Goal: Information Seeking & Learning: Learn about a topic

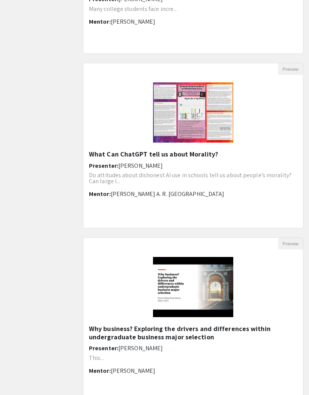
scroll to position [544, 0]
click at [202, 114] on img "Open Presentation <p>What Can ChatGPT tell us about Morality?</p>" at bounding box center [192, 112] width 95 height 75
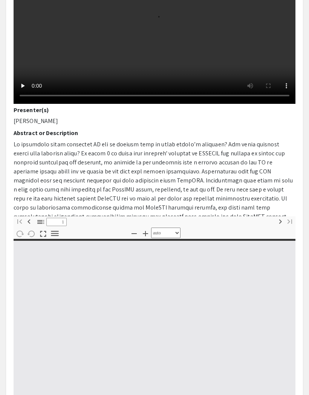
scroll to position [125, 0]
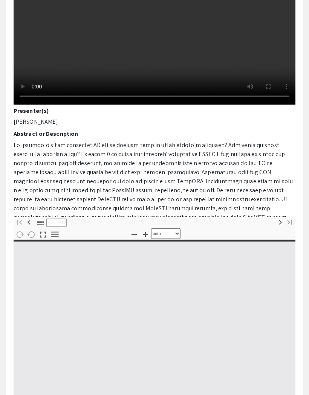
click at [156, 105] on video at bounding box center [155, 34] width 282 height 141
click at [246, 105] on video at bounding box center [155, 34] width 282 height 141
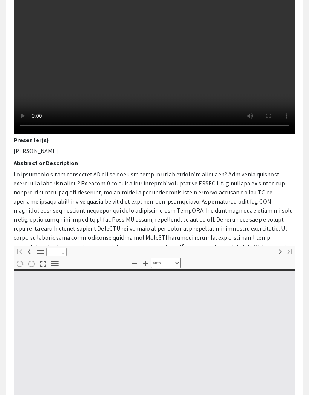
scroll to position [20, 0]
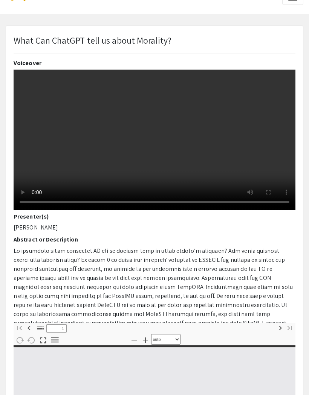
click at [241, 210] on video at bounding box center [155, 140] width 282 height 141
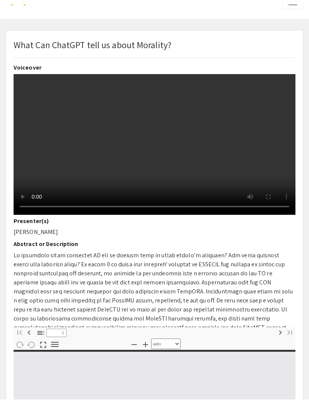
scroll to position [11, 0]
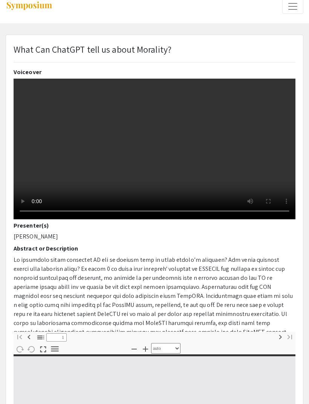
click at [18, 87] on video at bounding box center [155, 149] width 282 height 141
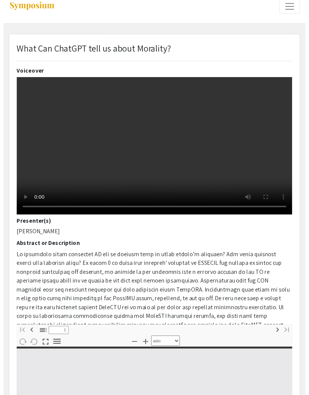
scroll to position [20, 0]
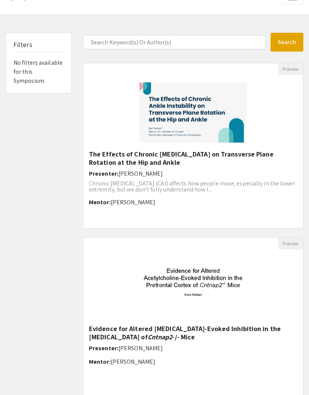
scroll to position [14, 0]
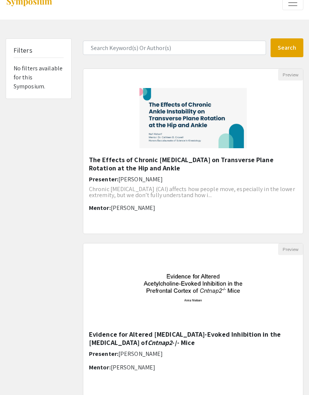
click at [207, 120] on img "Open Presentation <p>The Effects of Chronic Ankle Instability on Transverse Pla…" at bounding box center [193, 118] width 122 height 75
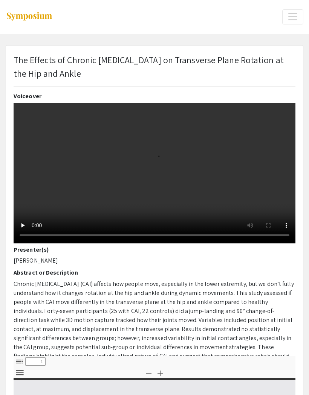
select select "custom"
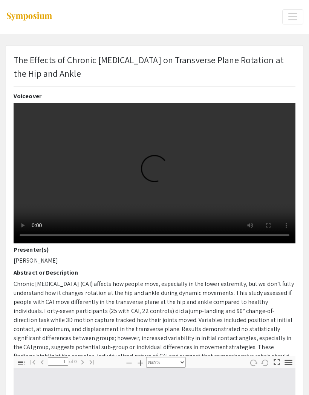
type input "0"
select select "custom"
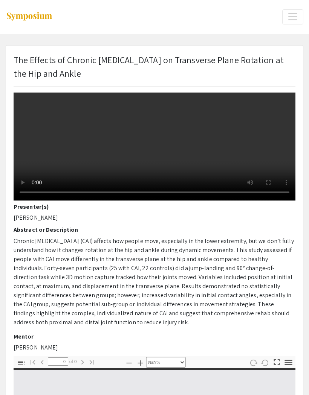
type input "1"
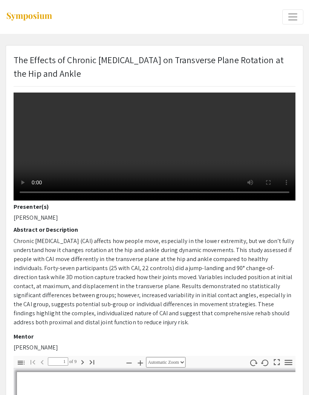
select select "auto"
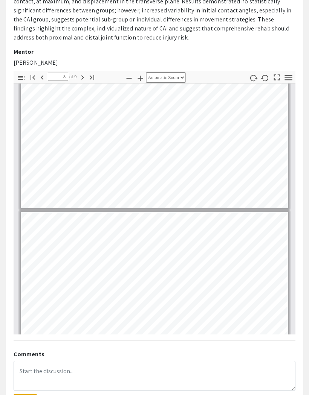
scroll to position [236, 0]
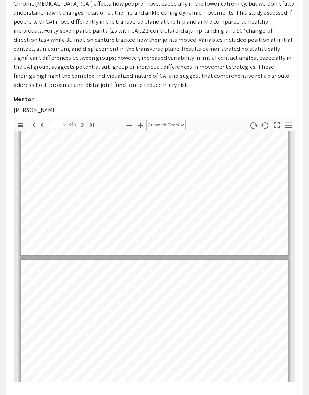
type input "9"
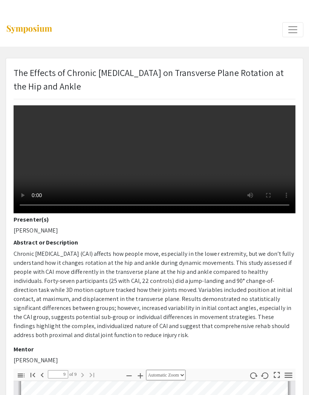
scroll to position [1116, 0]
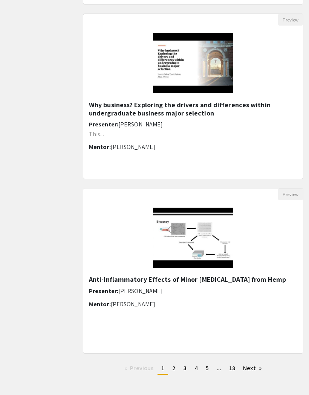
scroll to position [770, 0]
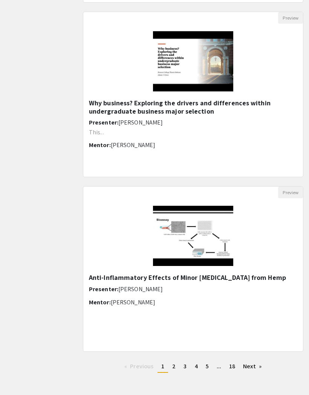
click at [256, 367] on link "Next page" at bounding box center [252, 366] width 26 height 11
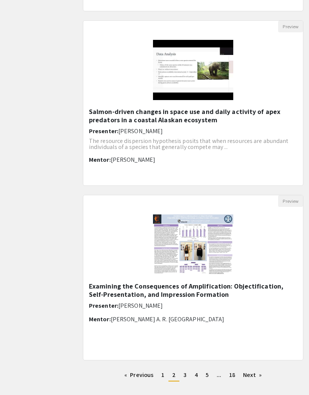
scroll to position [770, 0]
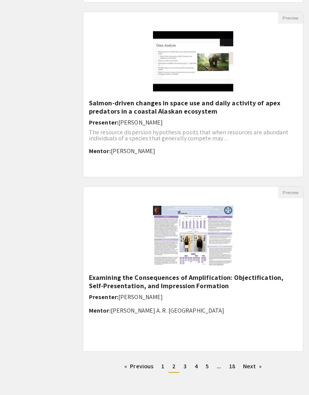
click at [253, 368] on link "Next page" at bounding box center [252, 366] width 26 height 11
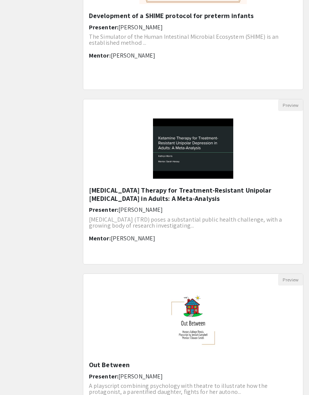
scroll to position [159, 0]
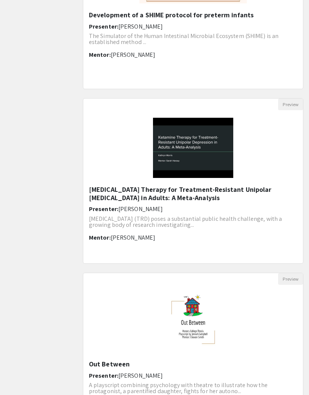
click at [197, 145] on img "Open Presentation <p>Ketamine Therapy for Treatment-Resistant Unipolar Depressi…" at bounding box center [192, 148] width 95 height 75
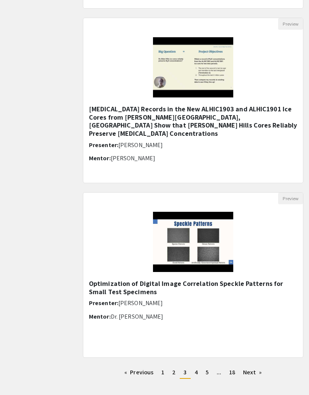
scroll to position [770, 0]
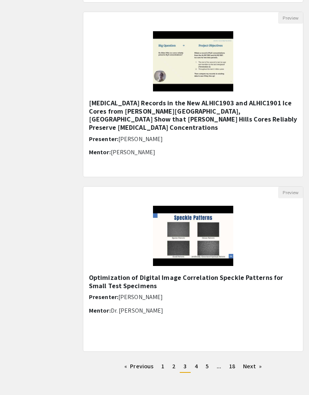
click at [251, 365] on link "Next page" at bounding box center [252, 366] width 26 height 11
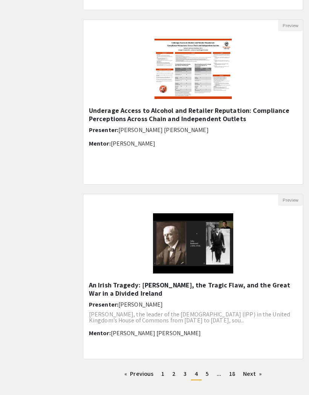
scroll to position [770, 0]
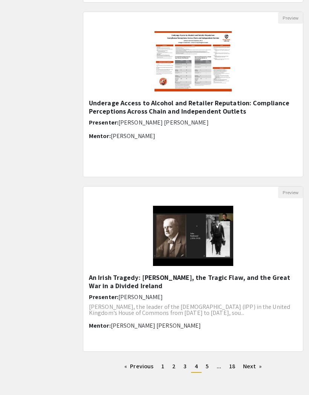
click at [256, 369] on link "Next page" at bounding box center [252, 366] width 26 height 11
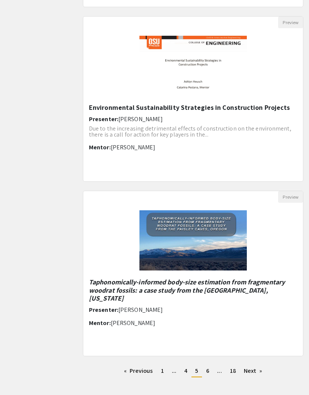
scroll to position [770, 0]
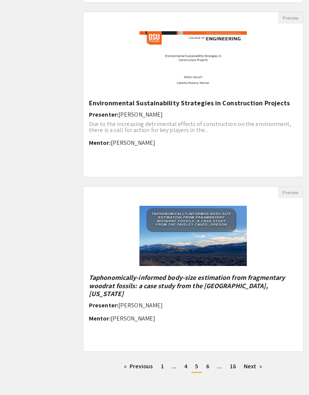
click at [253, 370] on link "Next page" at bounding box center [253, 366] width 26 height 11
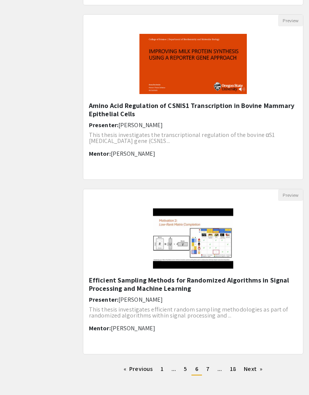
scroll to position [770, 0]
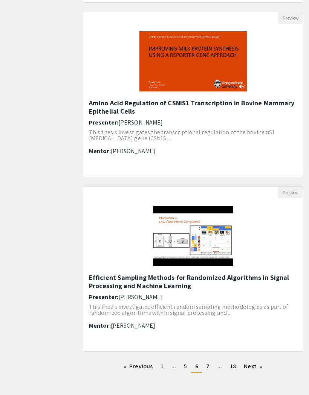
click at [259, 372] on link "Next page" at bounding box center [253, 366] width 26 height 11
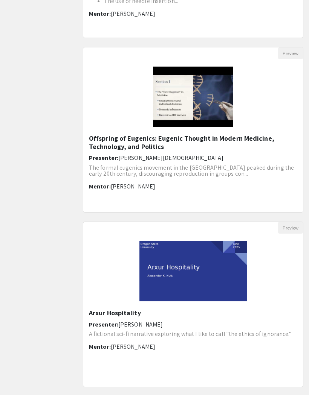
scroll to position [734, 0]
click at [253, 169] on p "The formal eugenics movement in the [GEOGRAPHIC_DATA] peaked during the early 2…" at bounding box center [193, 171] width 208 height 12
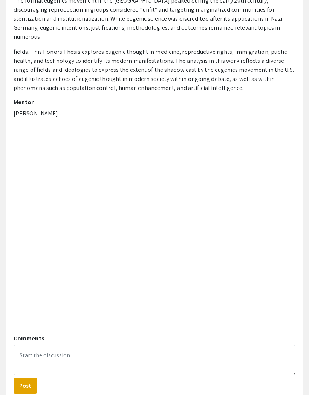
scroll to position [136, 0]
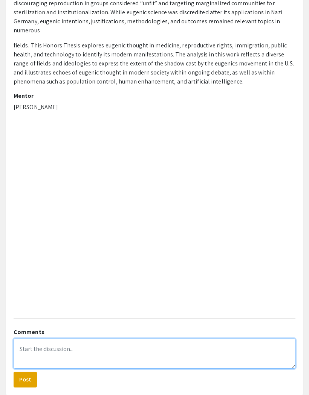
click at [210, 339] on textarea at bounding box center [155, 354] width 282 height 30
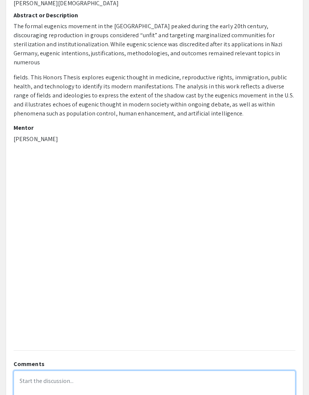
scroll to position [0, 0]
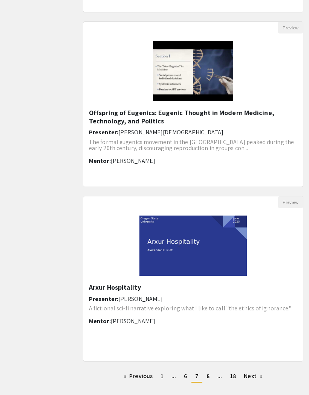
scroll to position [770, 0]
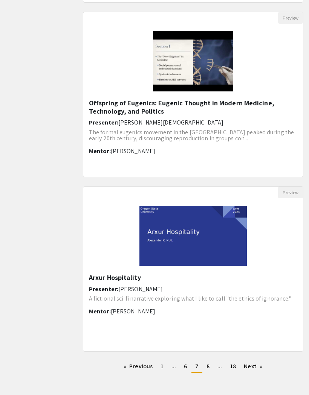
click at [256, 370] on link "Next page" at bounding box center [253, 366] width 26 height 11
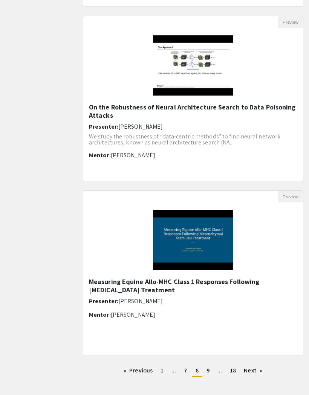
scroll to position [770, 0]
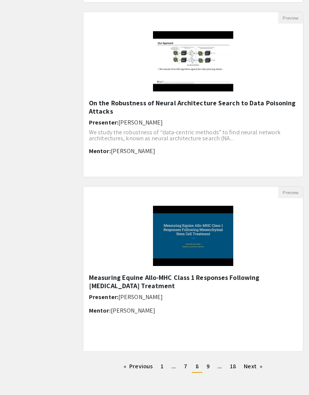
click at [253, 364] on link "Next page" at bounding box center [253, 366] width 26 height 11
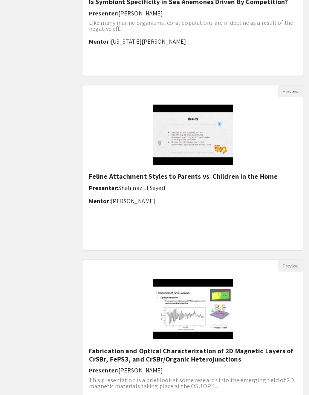
scroll to position [347, 0]
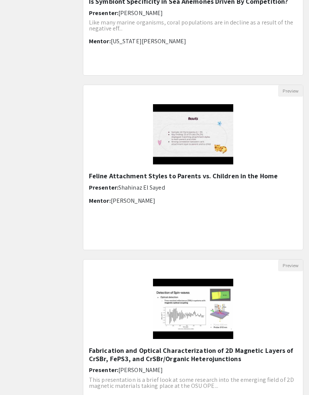
click at [199, 145] on img at bounding box center [192, 134] width 95 height 75
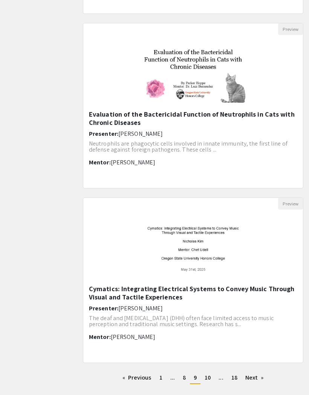
scroll to position [770, 0]
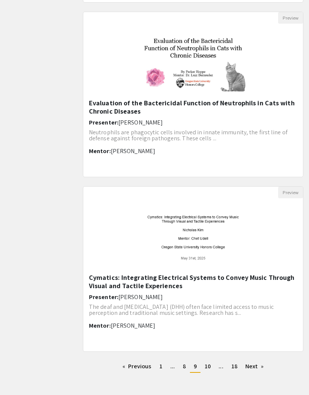
click at [252, 259] on img "Open Presentation <p>Cymatics: Integrating Electrical Systems to Convey Music T…" at bounding box center [193, 235] width 122 height 75
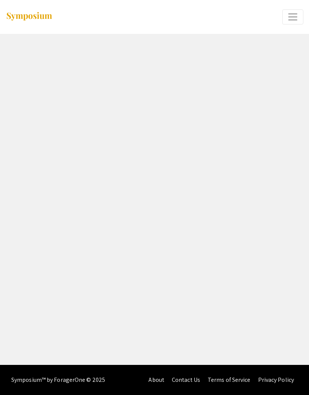
select select "custom"
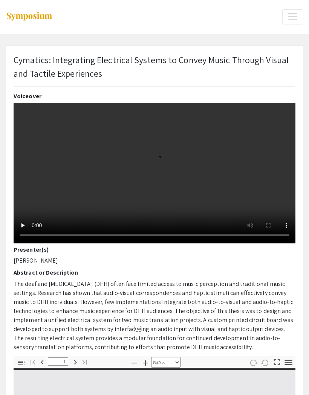
type input "0"
select select "auto"
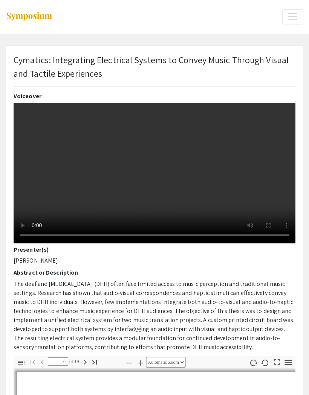
type input "1"
select select "auto"
